Goal: Task Accomplishment & Management: Use online tool/utility

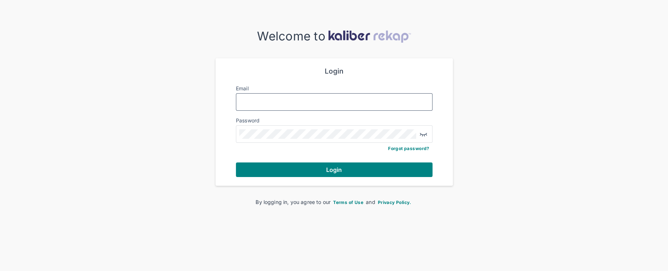
click at [352, 101] on input "Email" at bounding box center [334, 101] width 190 height 9
type input "**********"
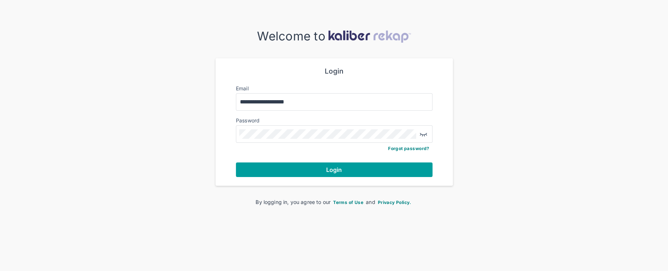
click at [337, 163] on button "Login" at bounding box center [334, 169] width 197 height 15
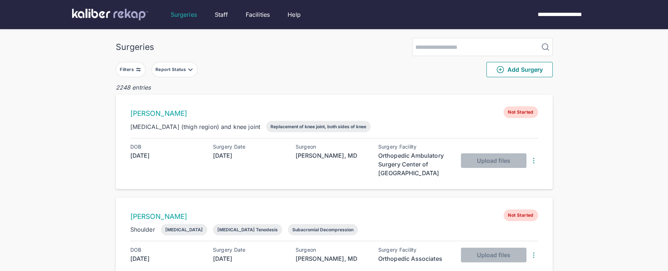
click at [135, 68] on div "Filters" at bounding box center [128, 70] width 16 height 6
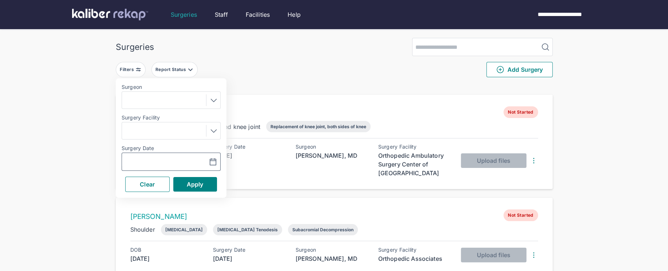
click at [216, 163] on icon "button" at bounding box center [213, 162] width 9 height 9
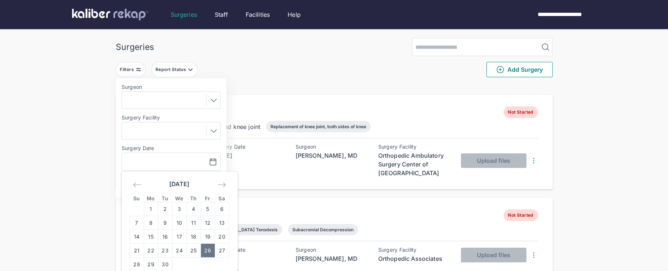
click at [206, 247] on td "26" at bounding box center [208, 251] width 14 height 14
type input "**********"
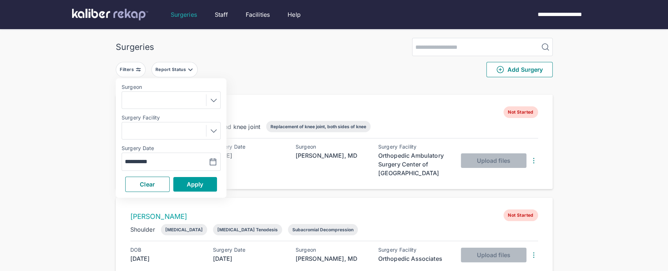
click at [204, 185] on button "Apply" at bounding box center [195, 184] width 44 height 15
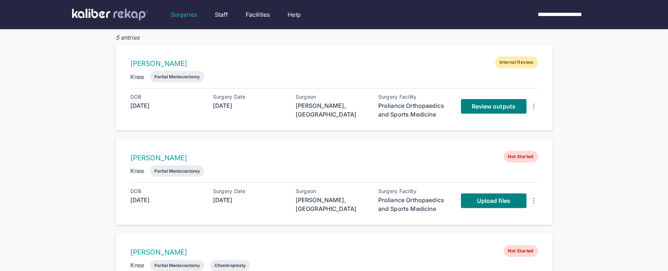
scroll to position [51, 0]
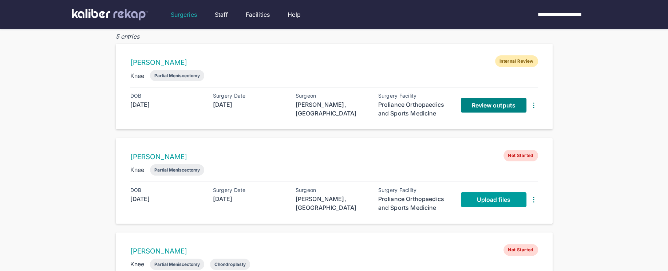
click at [470, 199] on link "Upload files" at bounding box center [494, 199] width 66 height 15
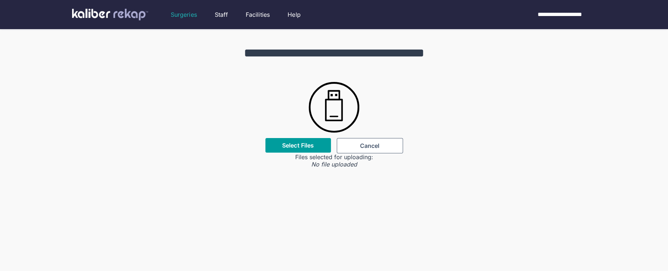
click at [307, 146] on label "Select Files" at bounding box center [298, 145] width 32 height 7
click at [0, 0] on input "Select Files" at bounding box center [0, 0] width 0 height 0
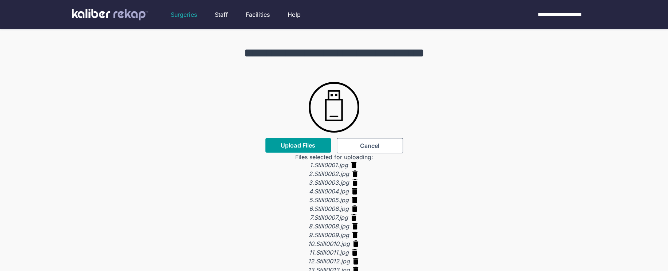
click at [299, 145] on span "Upload Files" at bounding box center [298, 145] width 35 height 7
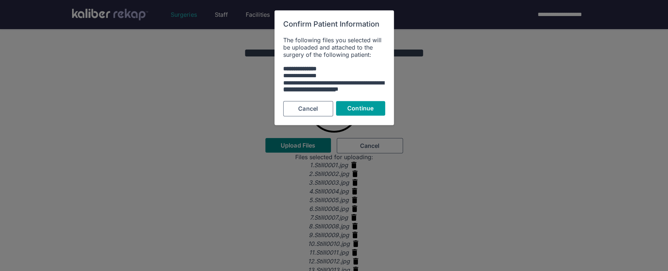
click at [352, 110] on span "Continue" at bounding box center [360, 108] width 26 height 7
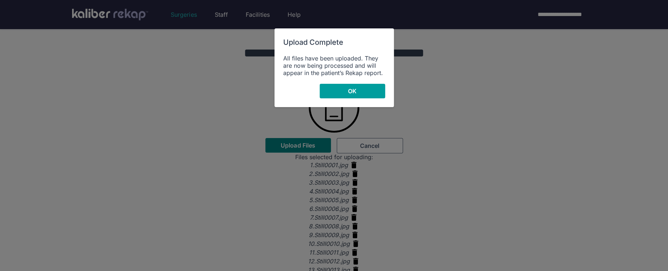
click at [356, 91] on button "OK" at bounding box center [353, 91] width 66 height 15
